Goal: Task Accomplishment & Management: Manage account settings

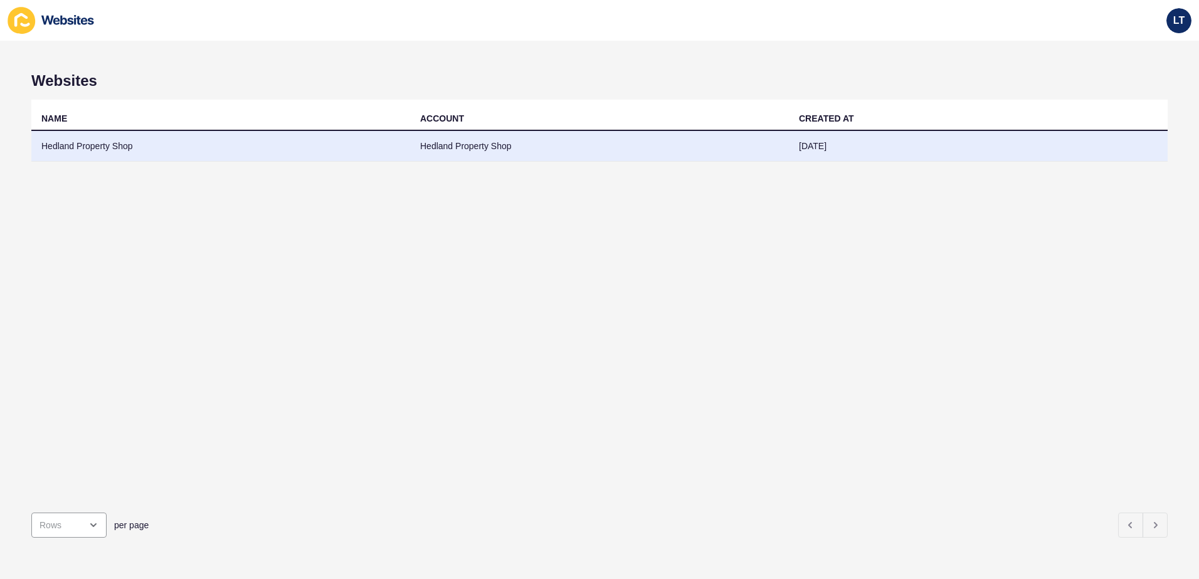
click at [675, 139] on td "Hedland Property Shop" at bounding box center [599, 146] width 379 height 31
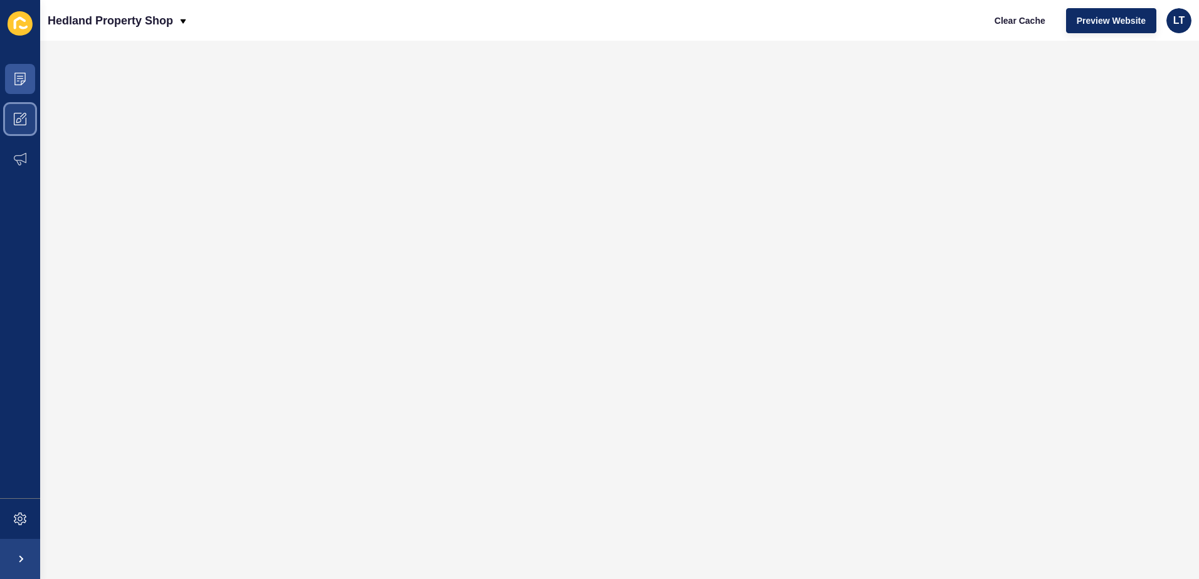
click at [23, 123] on icon at bounding box center [20, 119] width 13 height 13
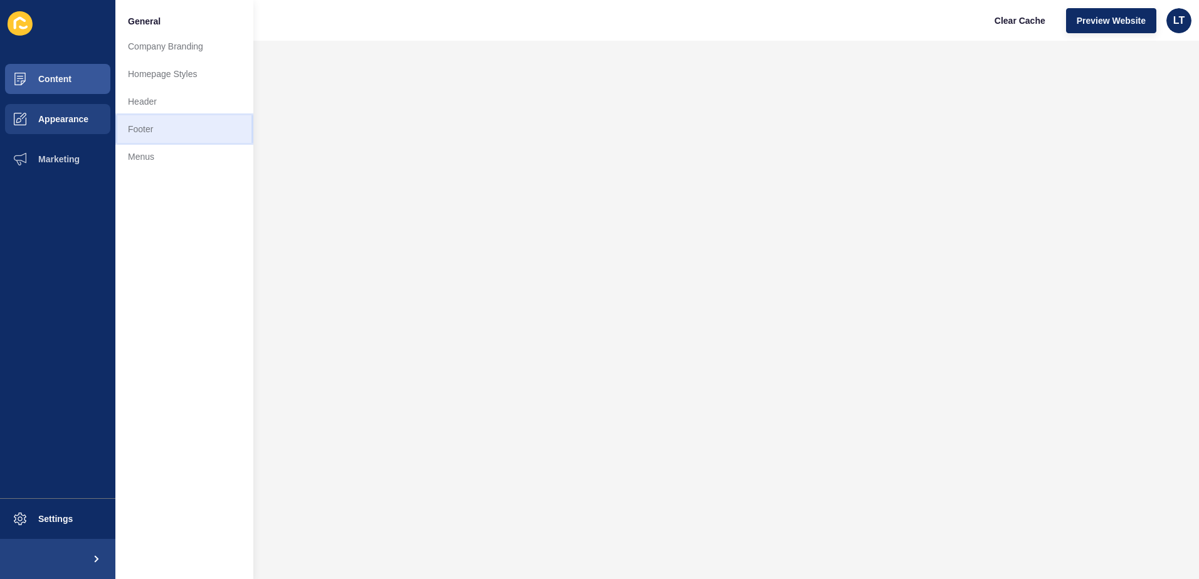
click at [141, 141] on link "Footer" at bounding box center [184, 129] width 138 height 28
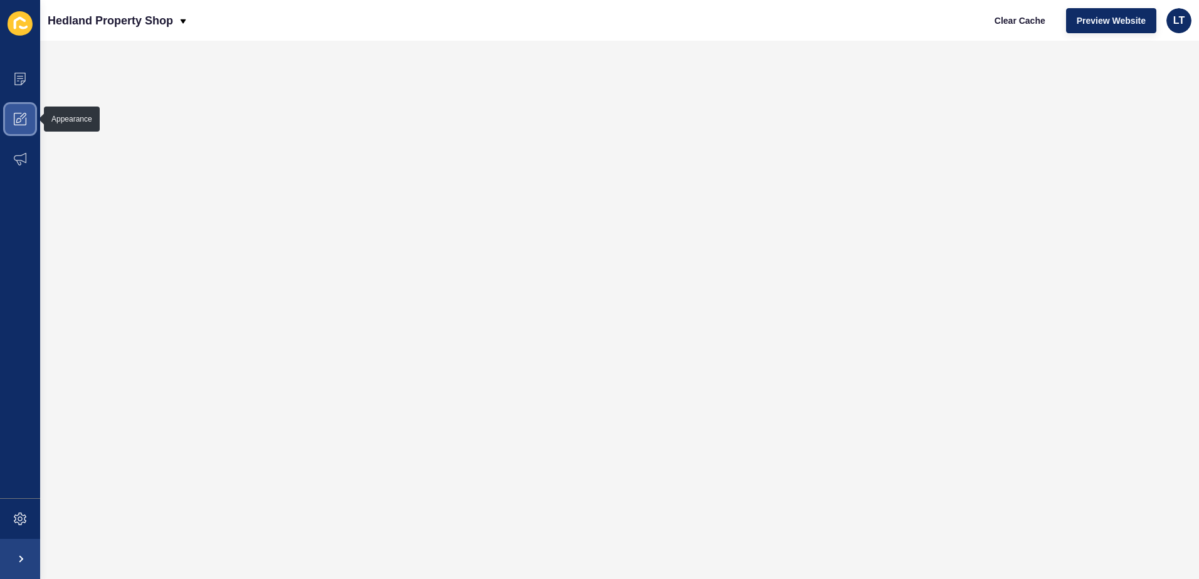
click at [23, 123] on icon at bounding box center [20, 119] width 13 height 13
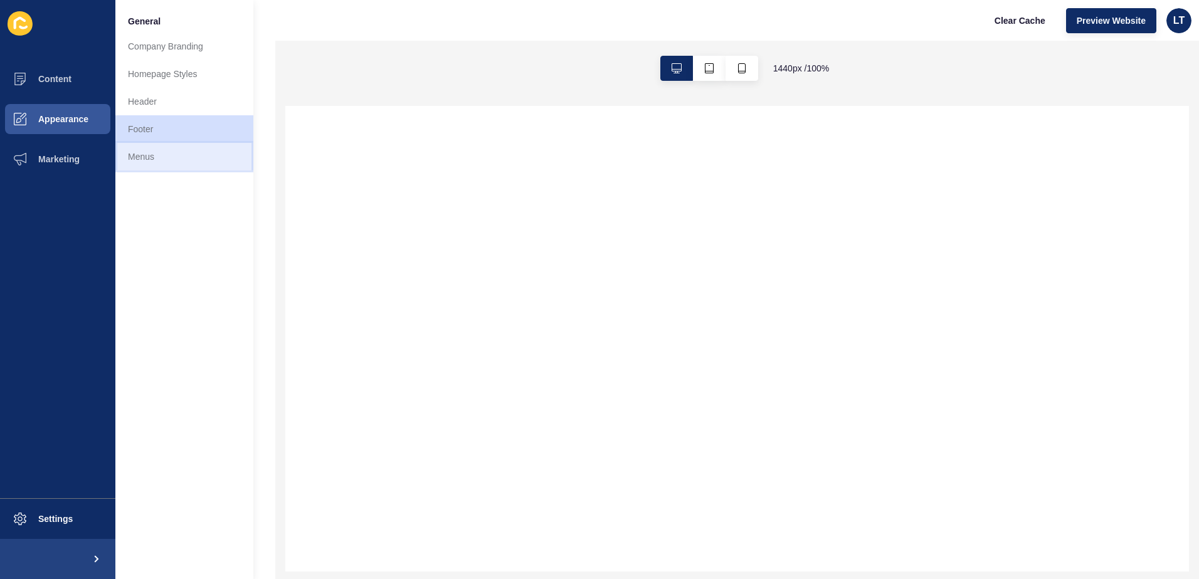
click at [147, 164] on link "Menus" at bounding box center [184, 157] width 138 height 28
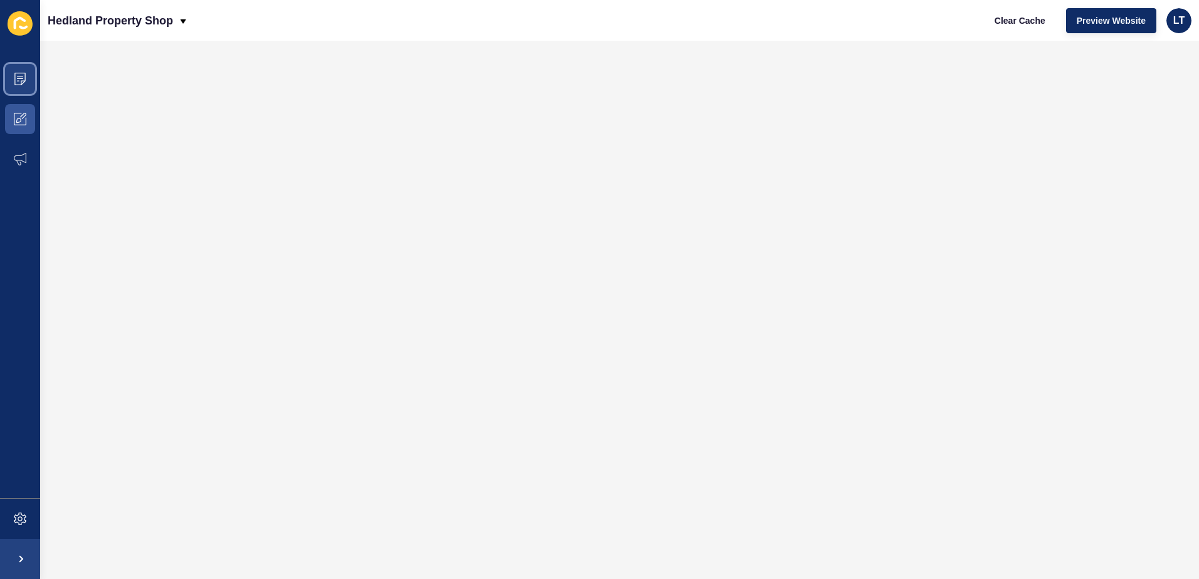
click at [25, 81] on icon at bounding box center [19, 79] width 11 height 13
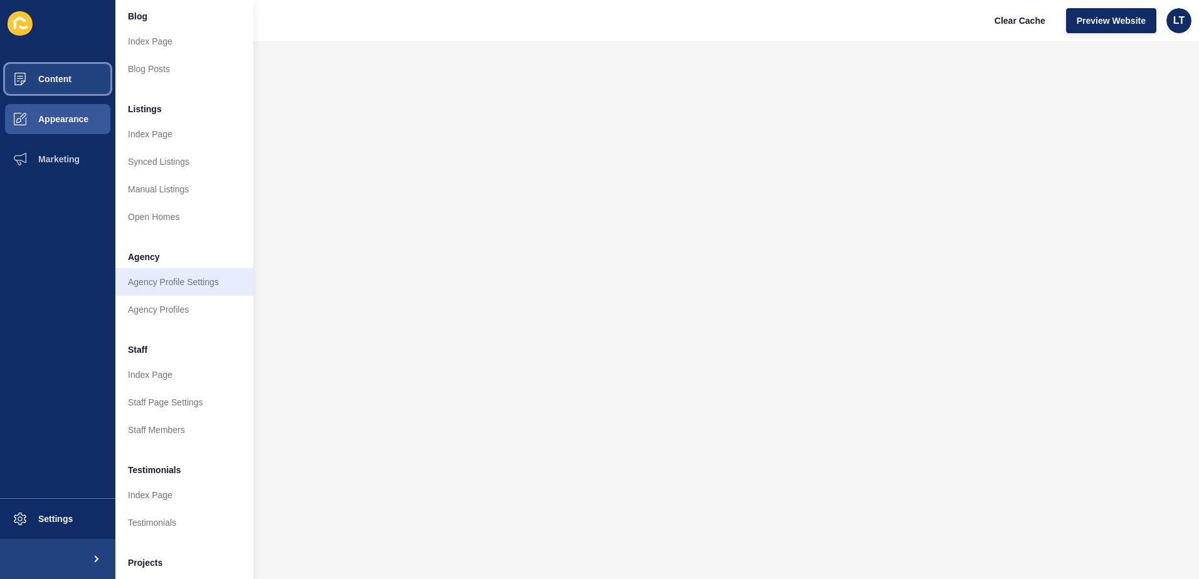
scroll to position [165, 0]
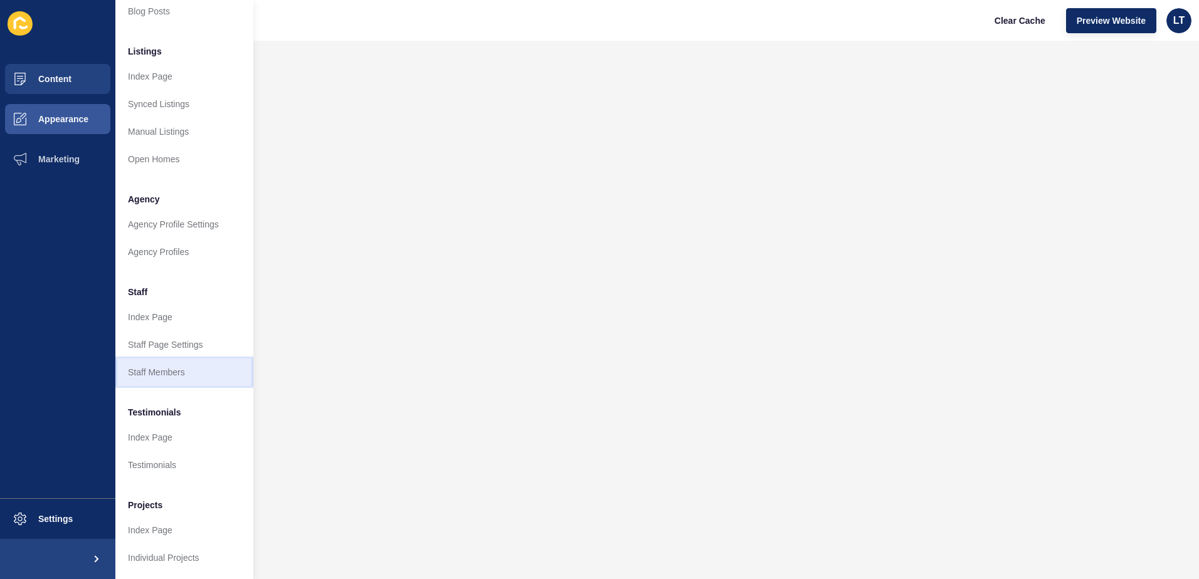
click at [177, 362] on link "Staff Members" at bounding box center [184, 373] width 138 height 28
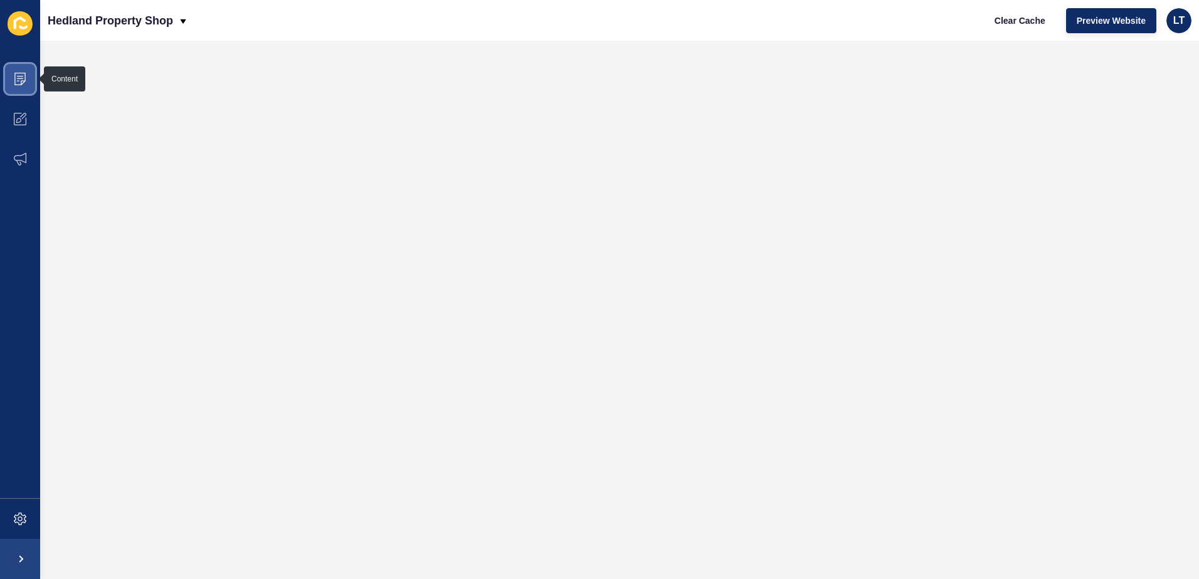
click at [19, 75] on icon at bounding box center [20, 79] width 13 height 13
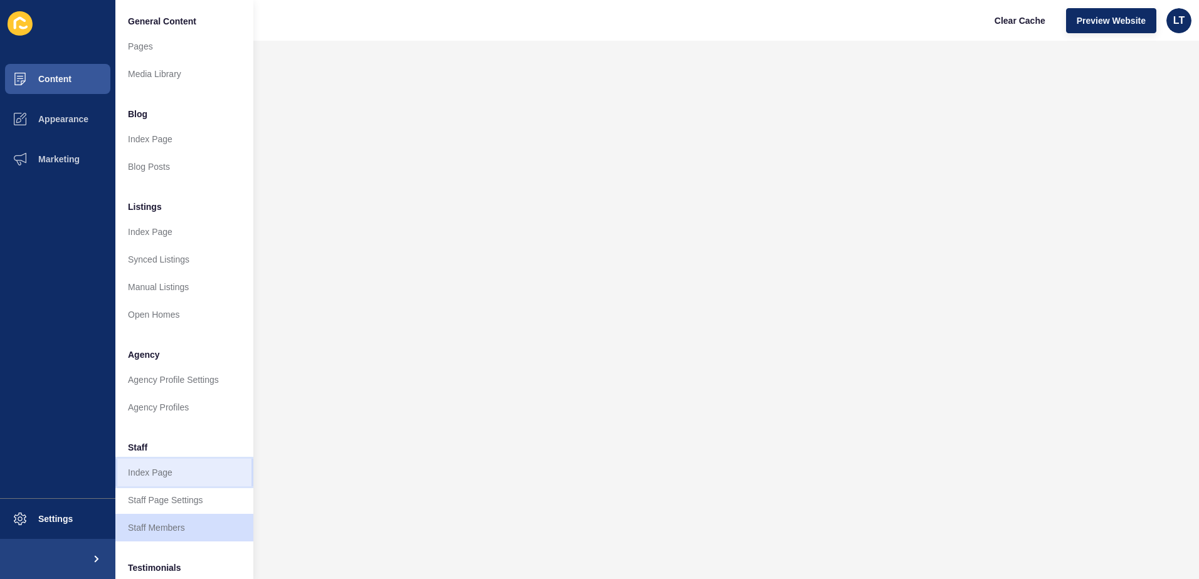
click at [177, 473] on link "Index Page" at bounding box center [184, 473] width 138 height 28
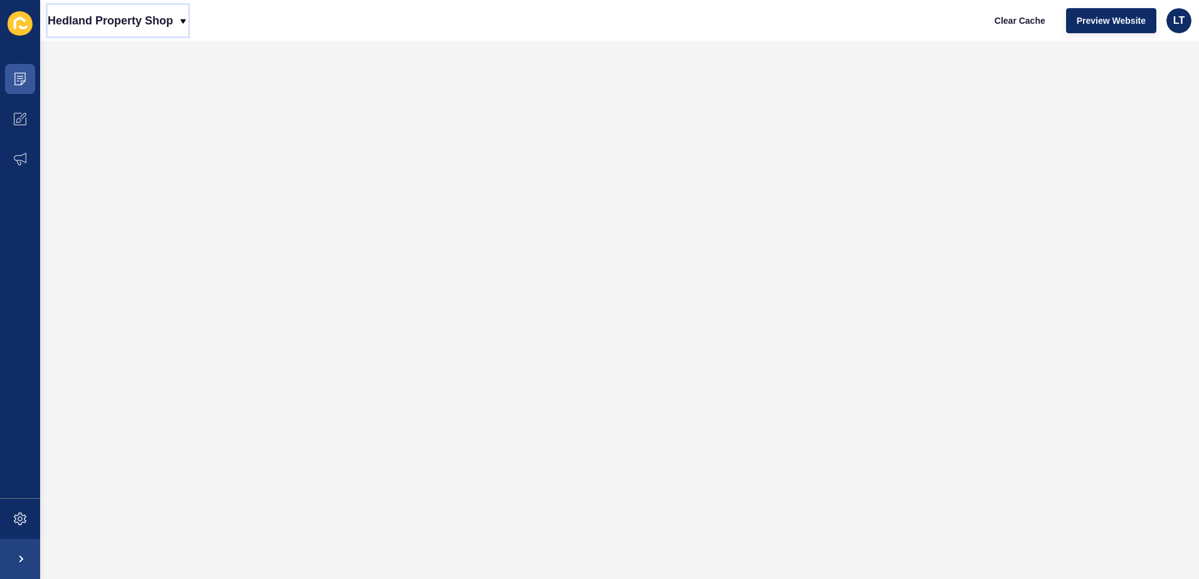
click at [184, 23] on icon at bounding box center [184, 21] width 6 height 4
click at [281, 19] on div "Hedland Property Shop Clear Cache Preview Website LT" at bounding box center [619, 20] width 1158 height 41
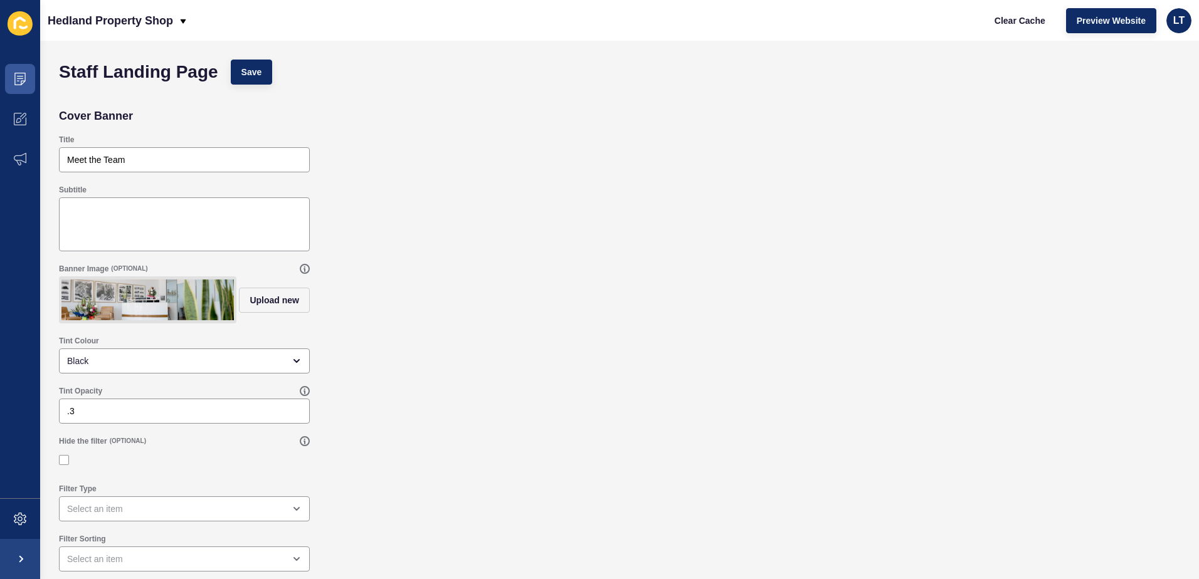
scroll to position [8, 0]
click at [5, 76] on span at bounding box center [20, 79] width 40 height 40
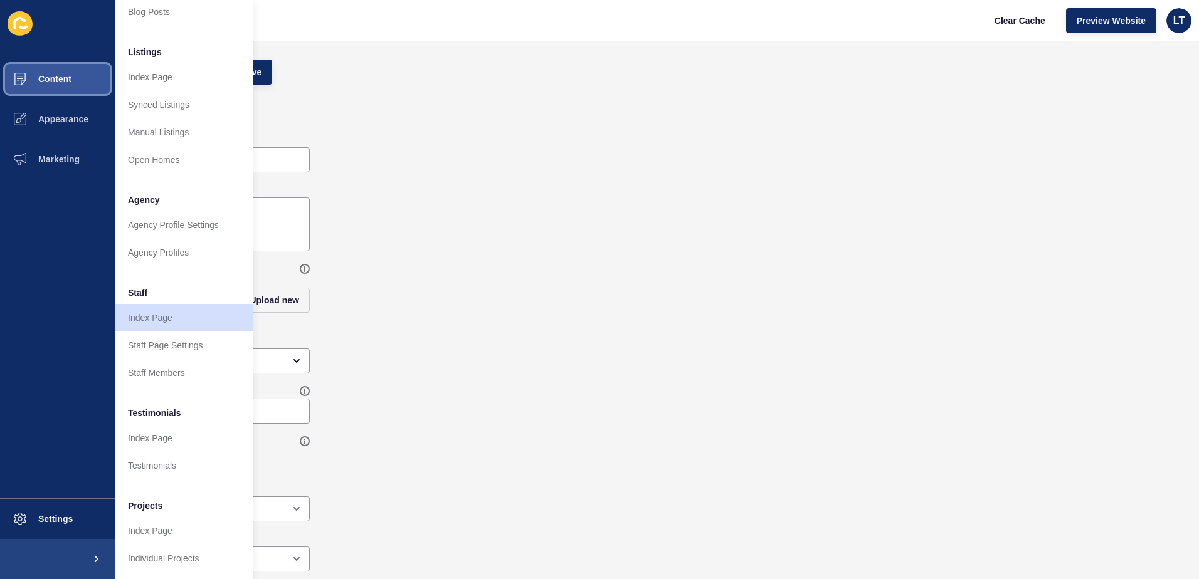
scroll to position [165, 0]
click at [174, 369] on link "Staff Members" at bounding box center [184, 373] width 138 height 28
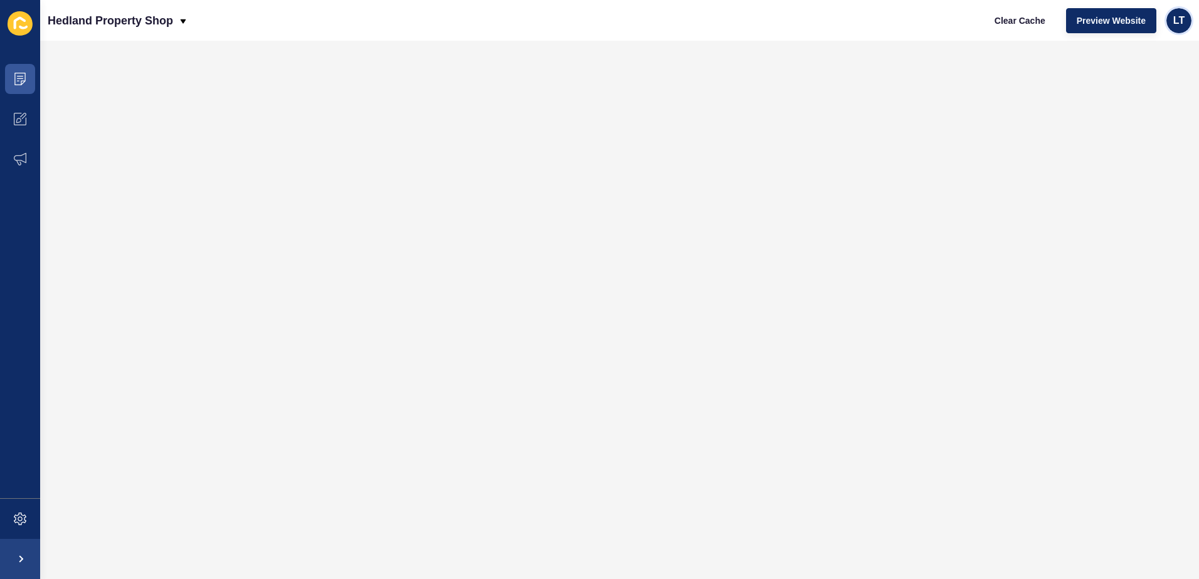
click at [1174, 31] on div "LT" at bounding box center [1178, 20] width 25 height 25
click at [20, 80] on icon at bounding box center [20, 79] width 13 height 13
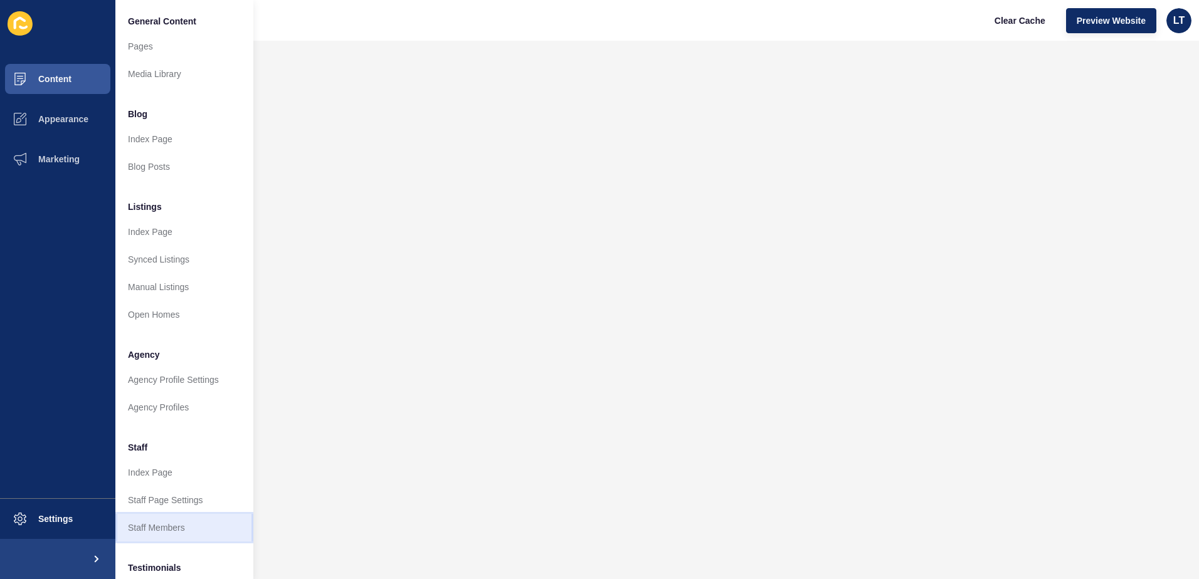
click at [147, 522] on link "Staff Members" at bounding box center [184, 528] width 138 height 28
